Goal: Navigation & Orientation: Find specific page/section

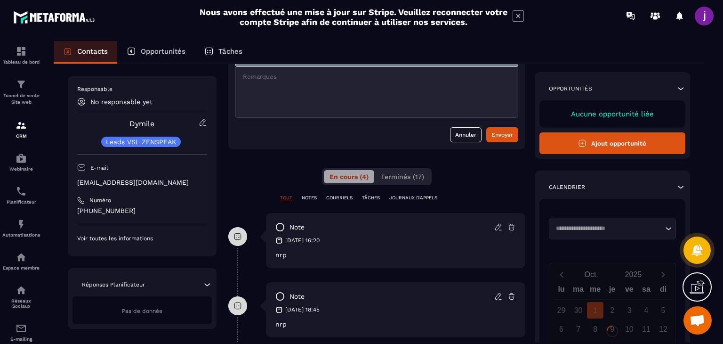
scroll to position [94, 0]
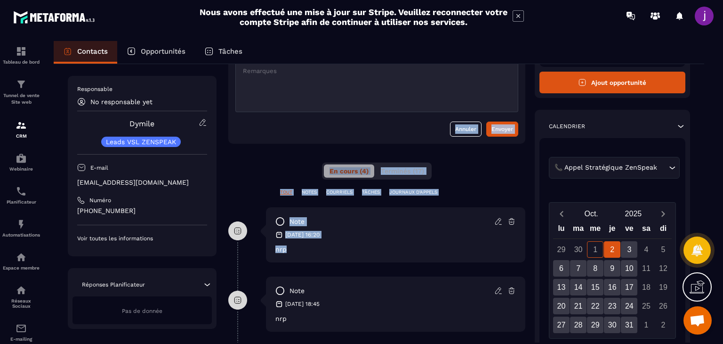
drag, startPoint x: 360, startPoint y: 256, endPoint x: 248, endPoint y: 158, distance: 148.5
click at [248, 159] on div "**********" at bounding box center [376, 250] width 297 height 478
click at [290, 178] on div "**********" at bounding box center [376, 250] width 297 height 478
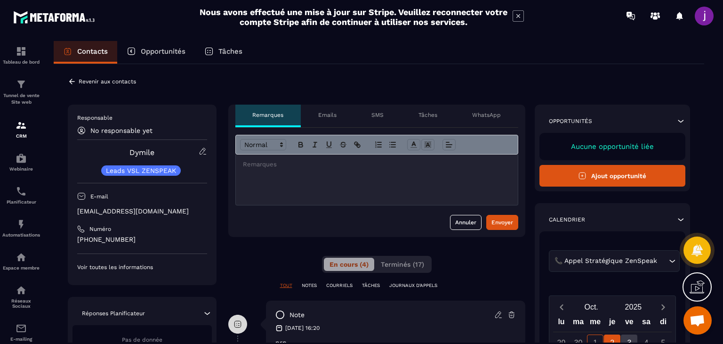
scroll to position [0, 0]
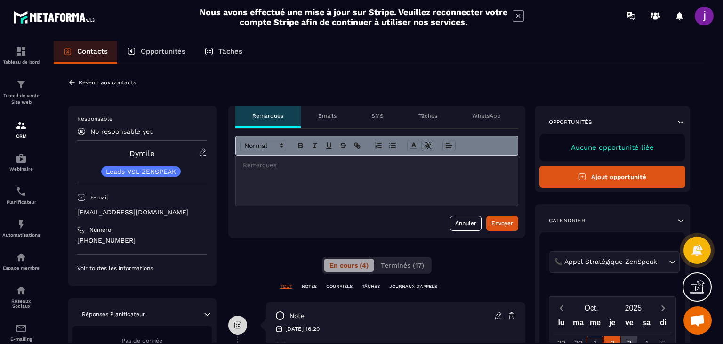
click at [77, 81] on div "Revenir aux contacts" at bounding box center [102, 82] width 68 height 8
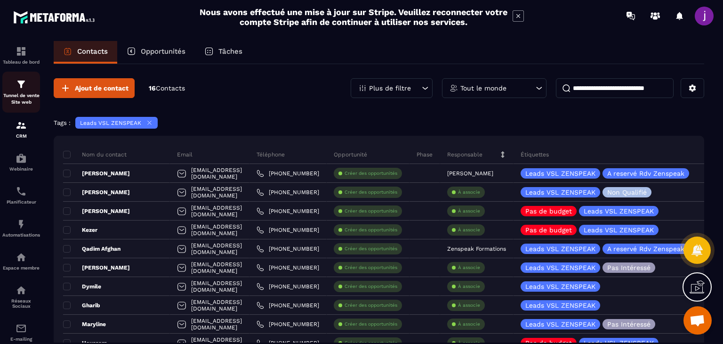
click at [30, 91] on div "Tunnel de vente Site web" at bounding box center [21, 92] width 38 height 27
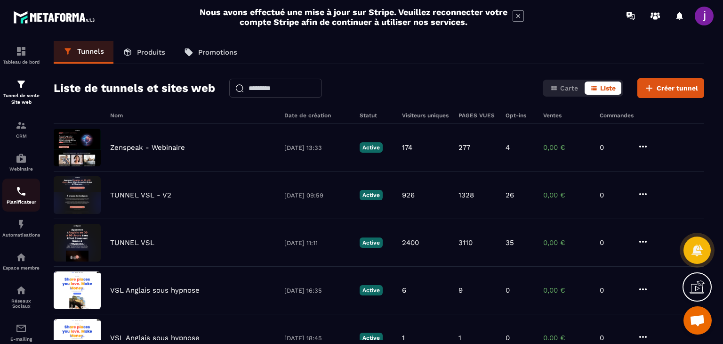
click at [29, 188] on div "Planificateur" at bounding box center [21, 195] width 38 height 19
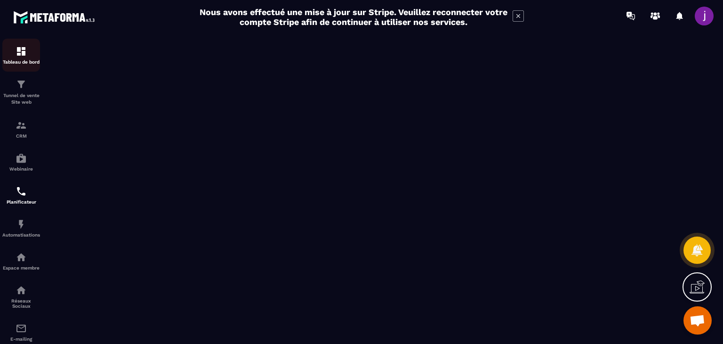
click at [17, 58] on div "Tableau de bord" at bounding box center [21, 55] width 38 height 19
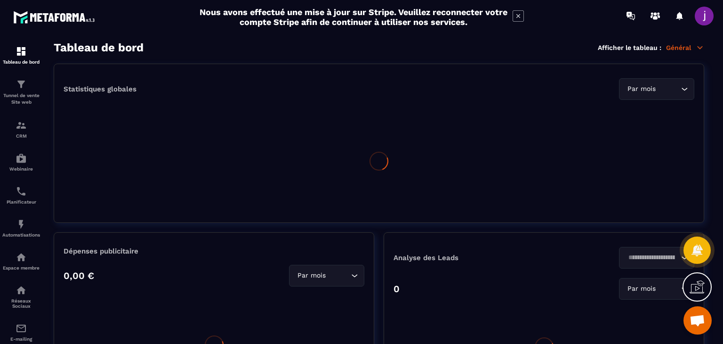
click at [17, 91] on div "Tunnel de vente Site web" at bounding box center [21, 92] width 38 height 27
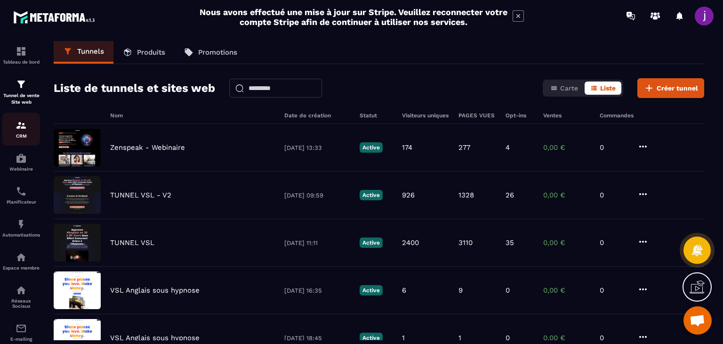
click at [19, 130] on img at bounding box center [21, 125] width 11 height 11
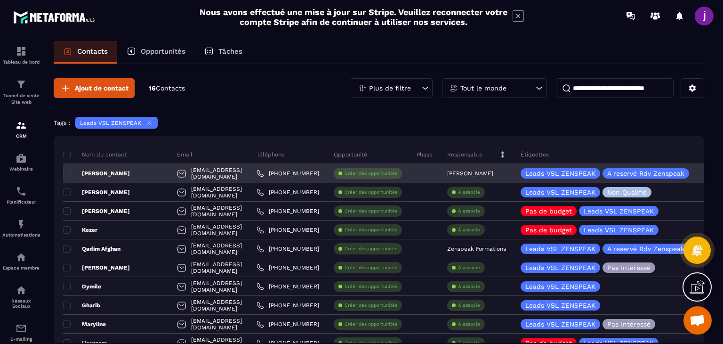
click at [170, 172] on div "[EMAIL_ADDRESS][DOMAIN_NAME]" at bounding box center [210, 173] width 80 height 19
click at [146, 177] on div "[PERSON_NAME]" at bounding box center [116, 173] width 107 height 19
